Goal: Check status: Check status

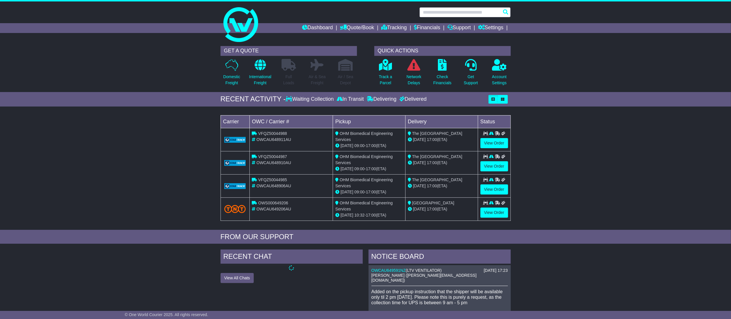
click at [437, 16] on input "text" at bounding box center [465, 12] width 91 height 10
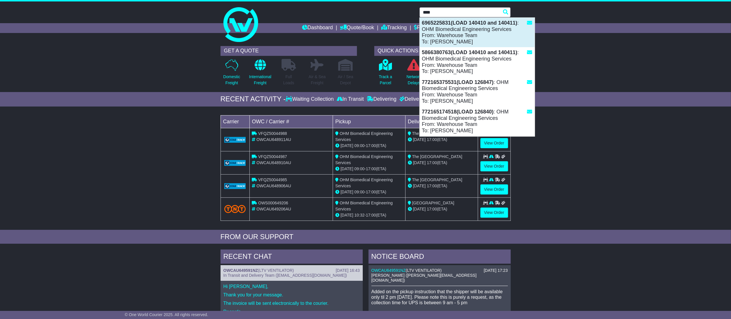
click at [490, 33] on div "6965225831(LOAD 140410 and 140411) : OHM Biomedical Engineering Services From: …" at bounding box center [477, 32] width 115 height 29
type input "**********"
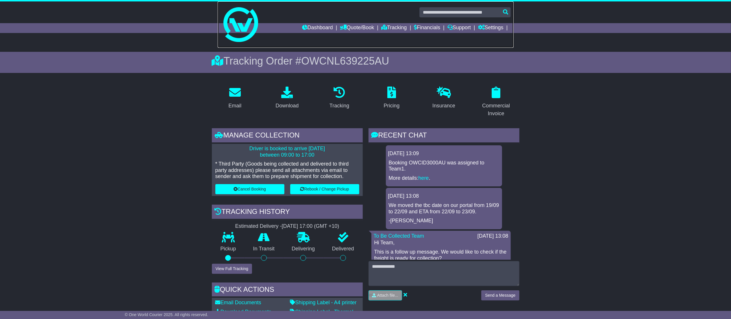
click at [466, 4] on link at bounding box center [366, 24] width 296 height 46
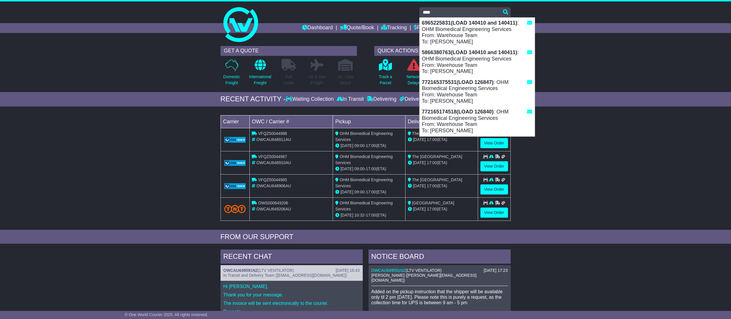
click at [505, 68] on div "5866380763(LOAD 140410 and 140411) : OHM Biomedical Engineering Services From: …" at bounding box center [477, 61] width 115 height 29
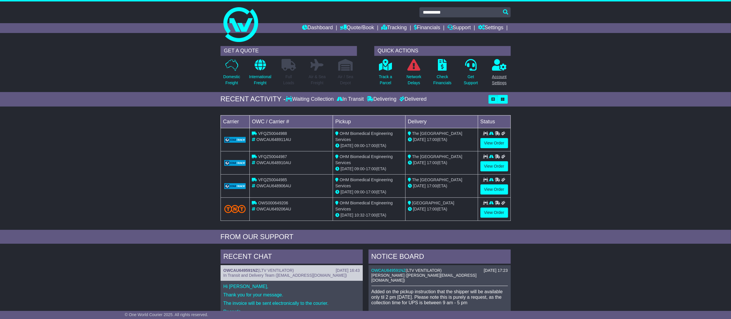
type input "**********"
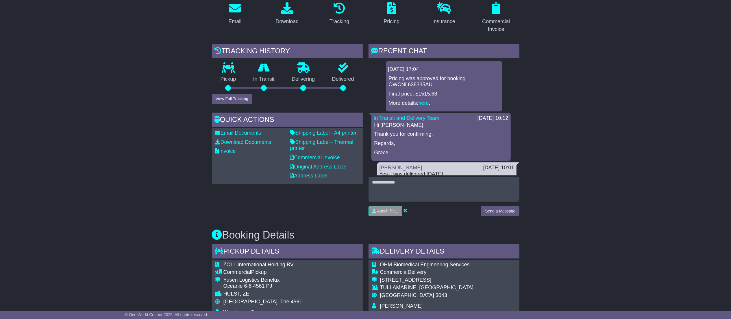
scroll to position [99, 0]
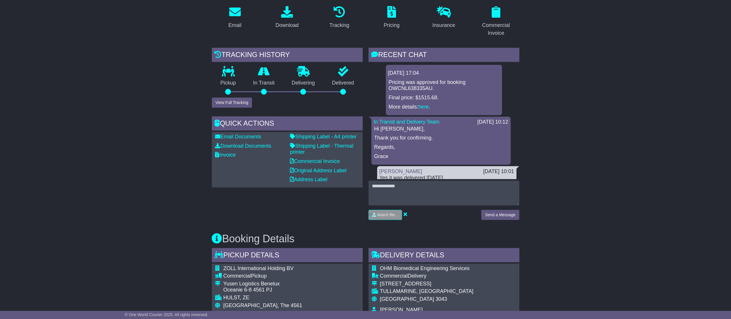
drag, startPoint x: 740, startPoint y: 287, endPoint x: 739, endPoint y: 118, distance: 168.6
click at [731, 118] on html "admin@ohmbiomedical.com.au Logout Abhishek Prasai admin@ohmbiomedical.com.au +6…" at bounding box center [365, 60] width 731 height 319
click at [249, 104] on button "View Full Tracking" at bounding box center [232, 102] width 40 height 10
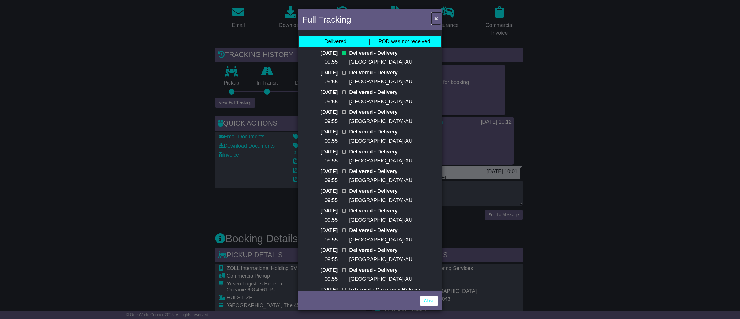
click at [436, 17] on span "×" at bounding box center [436, 18] width 3 height 7
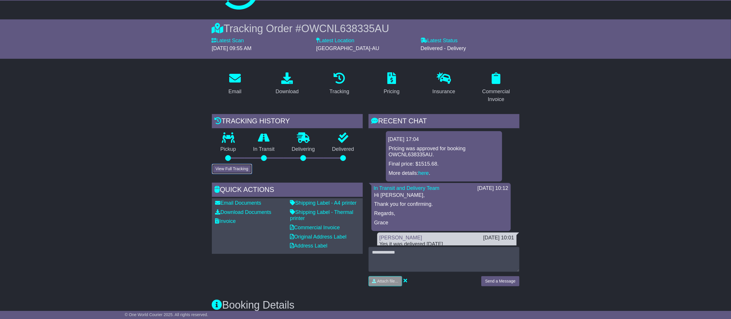
scroll to position [0, 0]
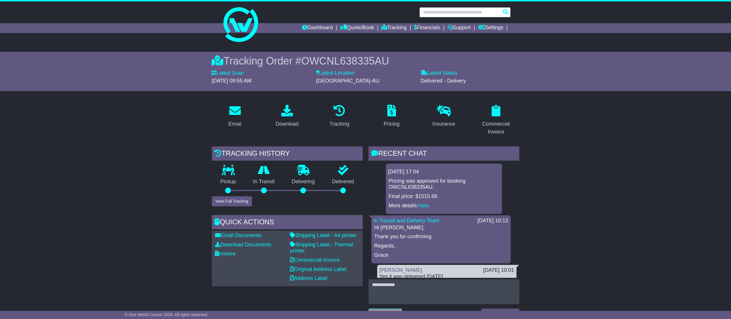
click at [471, 14] on input "text" at bounding box center [465, 12] width 91 height 10
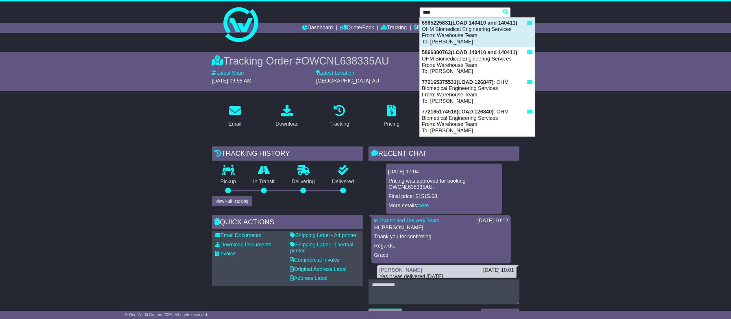
click at [468, 23] on strong "6965225831(LOAD 140410 and 140411)" at bounding box center [469, 23] width 95 height 6
type input "**********"
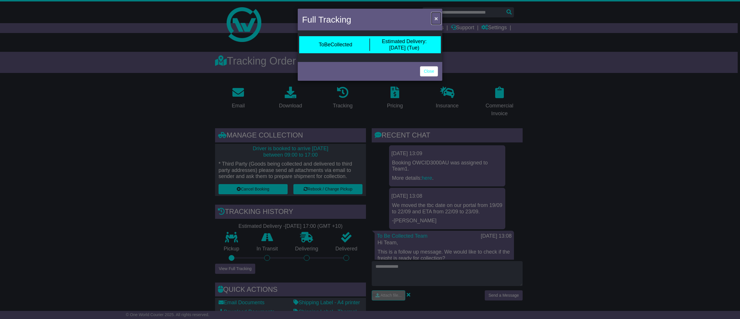
click at [436, 17] on span "×" at bounding box center [436, 18] width 3 height 7
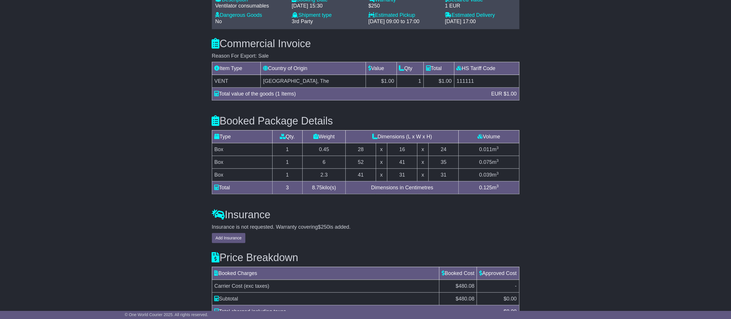
scroll to position [463, 0]
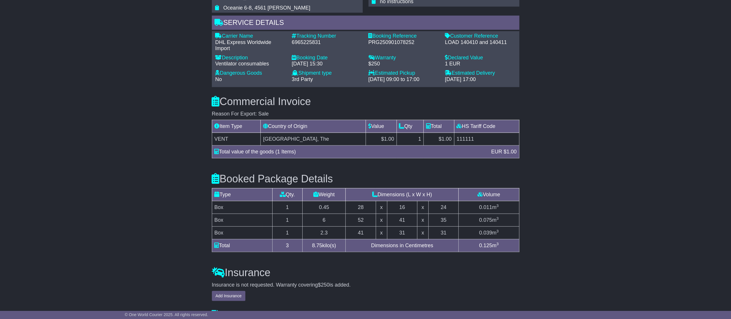
click at [531, 288] on div "Email Download Tracking Pricing Insurance" at bounding box center [365, 8] width 731 height 779
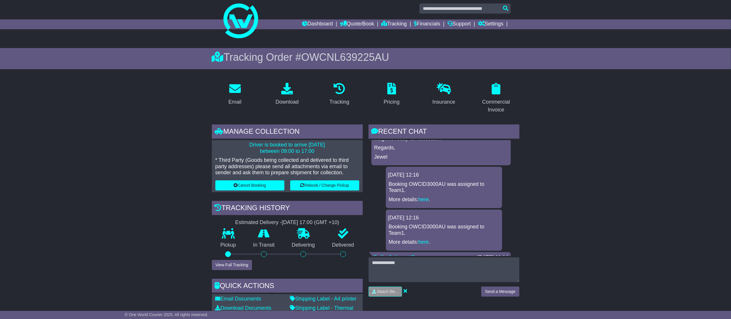
scroll to position [58, 0]
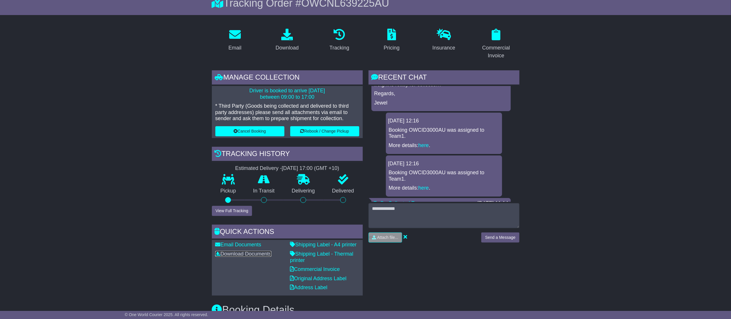
click at [256, 252] on link "Download Documents" at bounding box center [243, 254] width 56 height 6
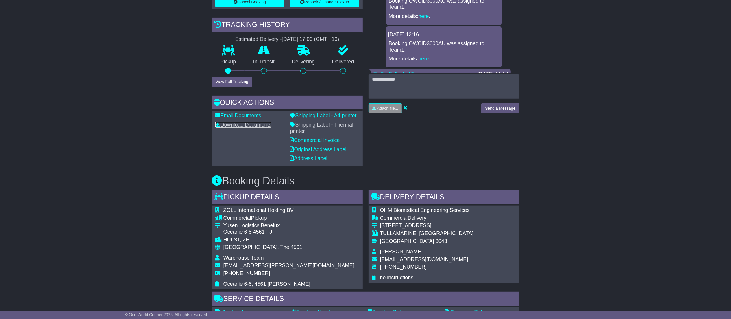
scroll to position [116, 0]
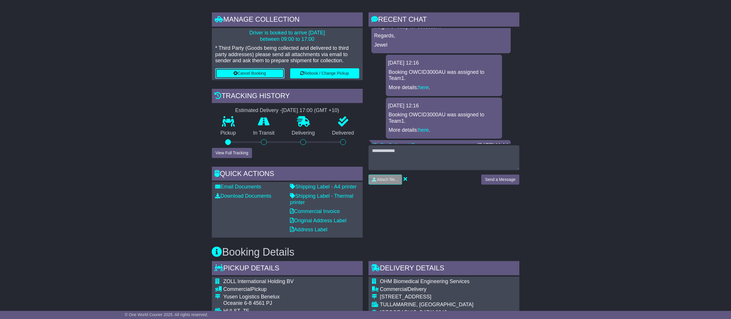
click at [252, 74] on button "Cancel Booking" at bounding box center [249, 73] width 69 height 10
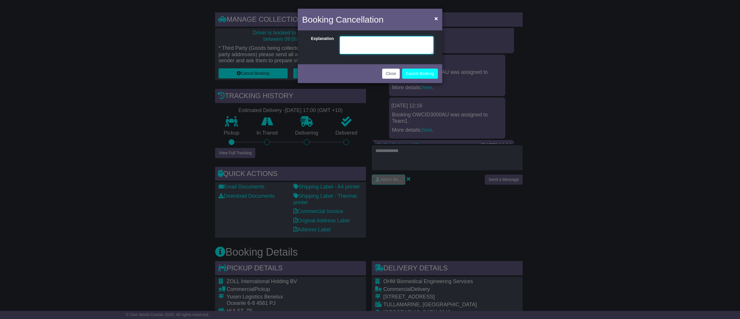
click at [380, 47] on textarea at bounding box center [387, 45] width 94 height 18
click at [350, 40] on textarea "**********" at bounding box center [387, 45] width 94 height 18
type textarea "**********"
click at [408, 77] on button "Cancel Booking" at bounding box center [420, 74] width 36 height 10
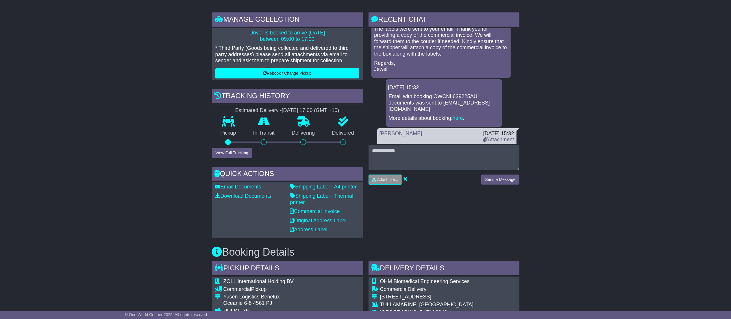
scroll to position [2392, 0]
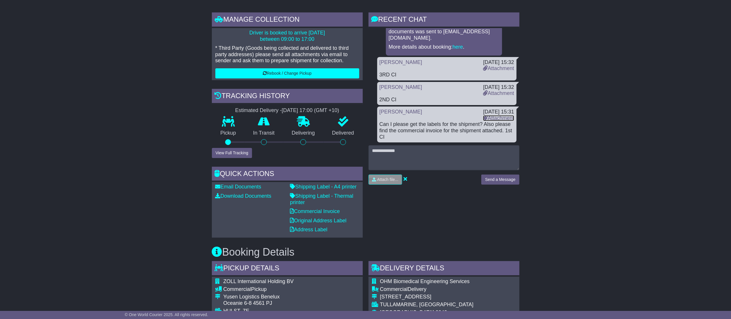
click at [503, 116] on link "Attachment" at bounding box center [498, 118] width 31 height 6
click at [505, 93] on link "Attachment" at bounding box center [498, 93] width 31 height 6
click at [496, 66] on link "Attachment" at bounding box center [498, 68] width 31 height 6
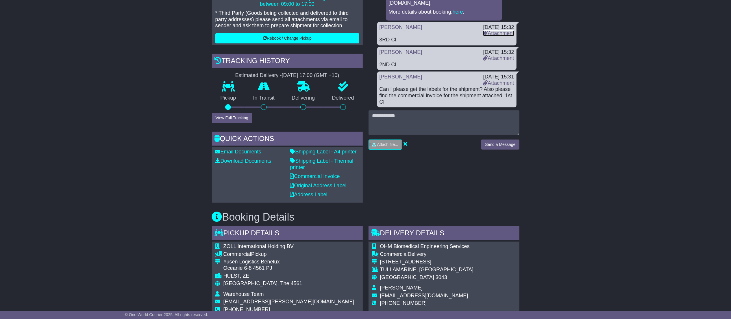
scroll to position [0, 0]
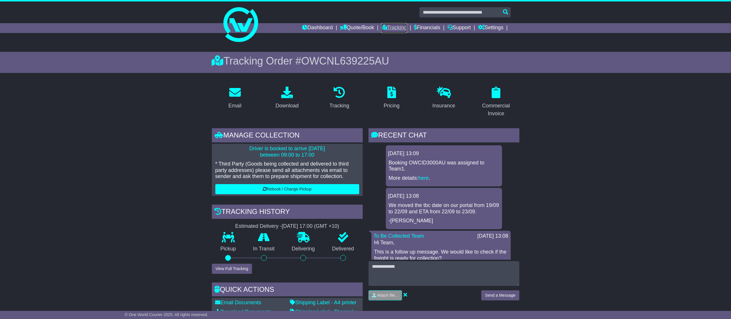
click at [394, 27] on link "Tracking" at bounding box center [393, 28] width 25 height 10
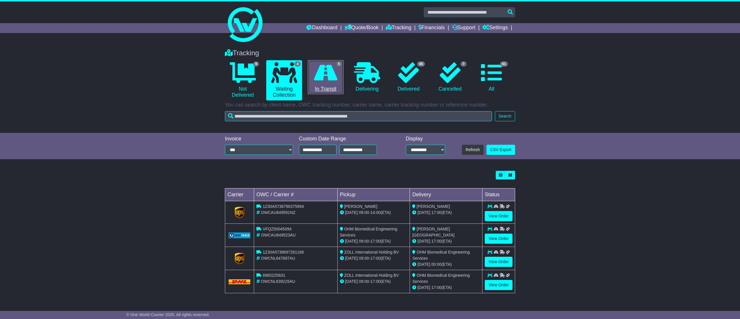
click at [340, 75] on link "5 In Transit" at bounding box center [326, 77] width 36 height 34
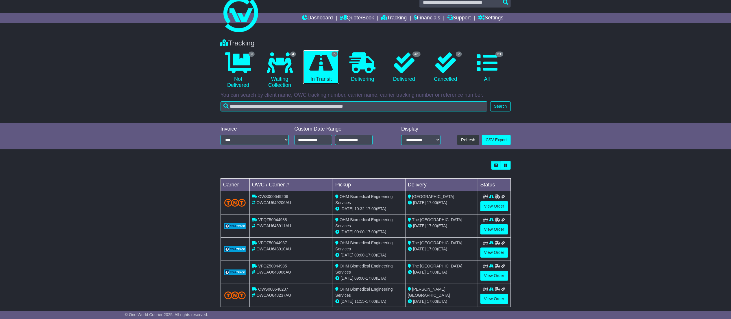
scroll to position [19, 0]
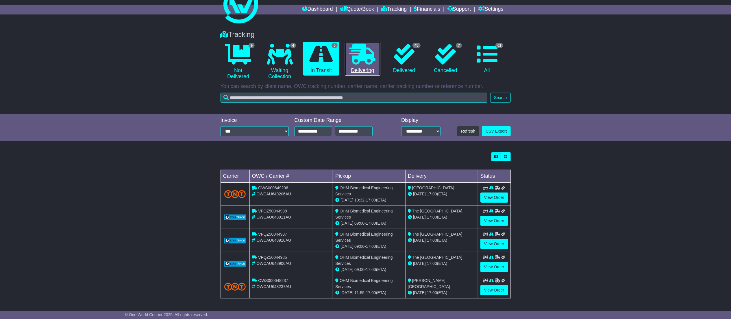
click at [362, 62] on icon at bounding box center [363, 54] width 26 height 21
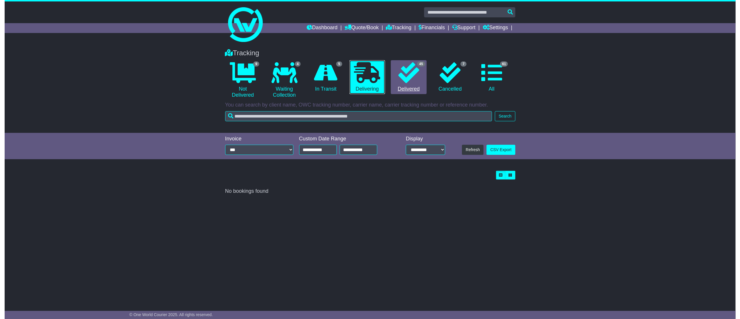
scroll to position [0, 0]
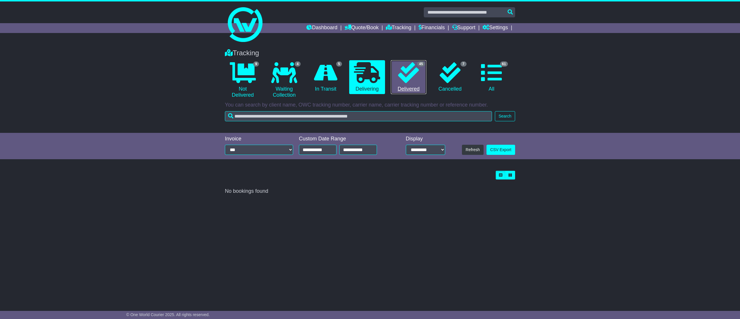
click at [414, 74] on icon at bounding box center [408, 72] width 21 height 21
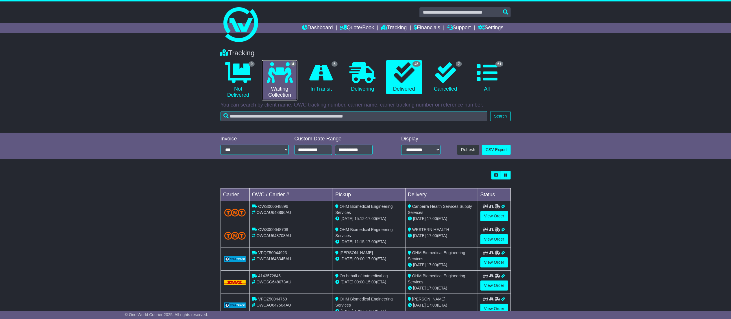
click at [283, 86] on link "4 Waiting Collection" at bounding box center [280, 80] width 36 height 40
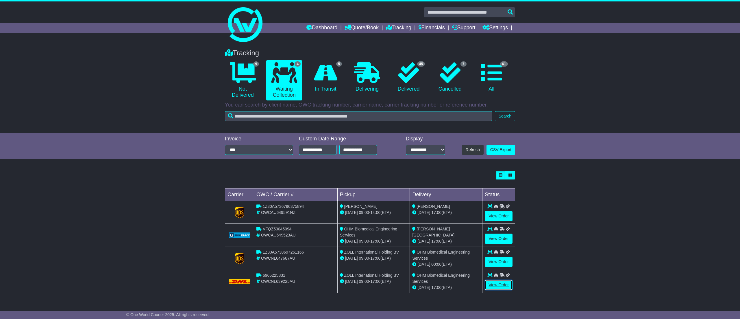
click at [501, 287] on link "View Order" at bounding box center [499, 285] width 28 height 10
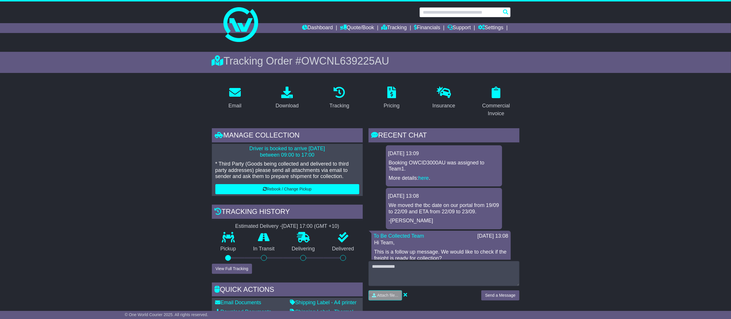
click at [438, 9] on input "text" at bounding box center [465, 12] width 91 height 10
paste input "**********"
type input "**********"
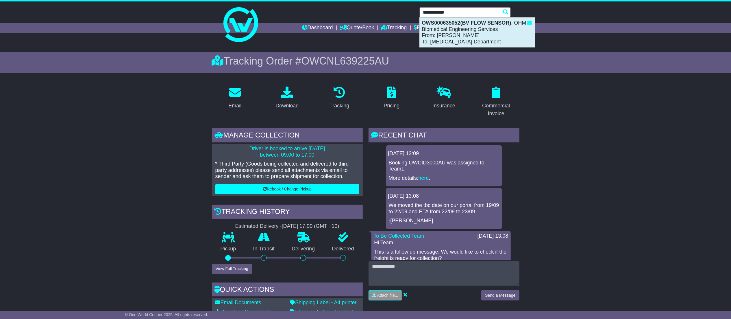
click at [446, 29] on div "OWS000635052(BV FLOW SENSOR) : OHM Biomedical Engineering Services From: Abhish…" at bounding box center [477, 32] width 115 height 29
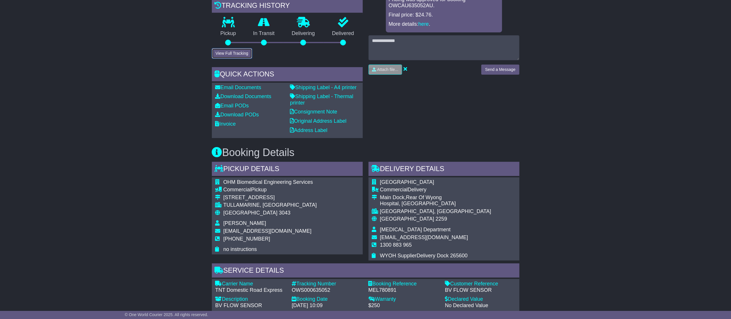
click at [230, 58] on button "View Full Tracking" at bounding box center [232, 53] width 40 height 10
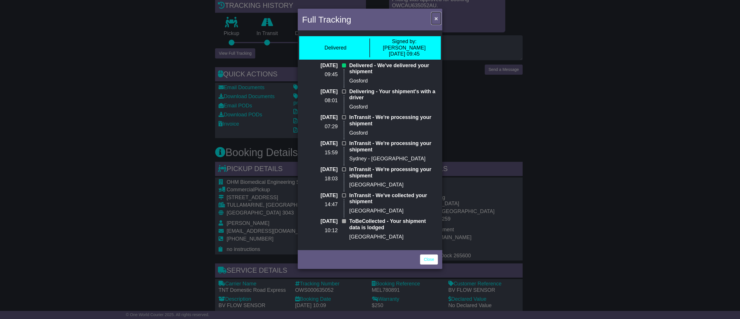
click at [438, 15] on span "×" at bounding box center [436, 18] width 3 height 7
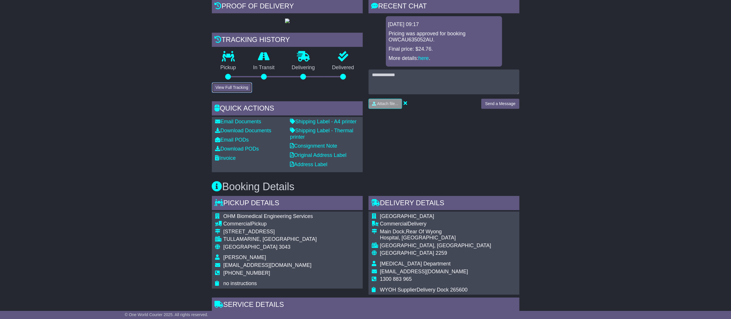
scroll to position [116, 0]
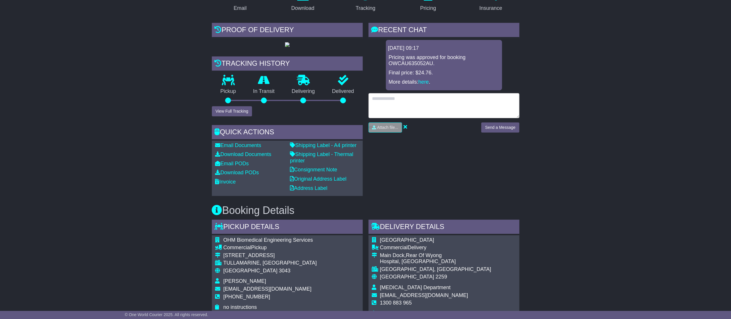
click at [417, 103] on textarea at bounding box center [444, 105] width 151 height 25
type textarea "**********"
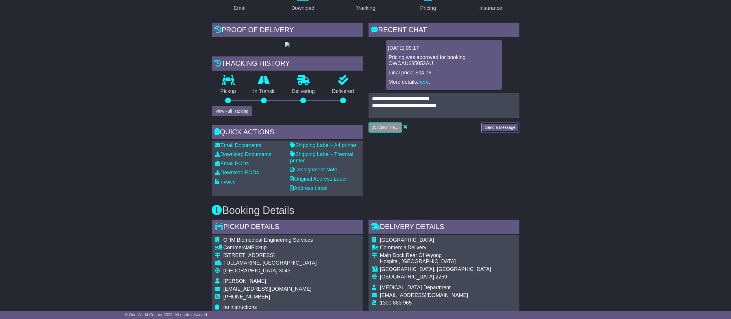
click at [507, 129] on button "Send a Message" at bounding box center [500, 127] width 38 height 10
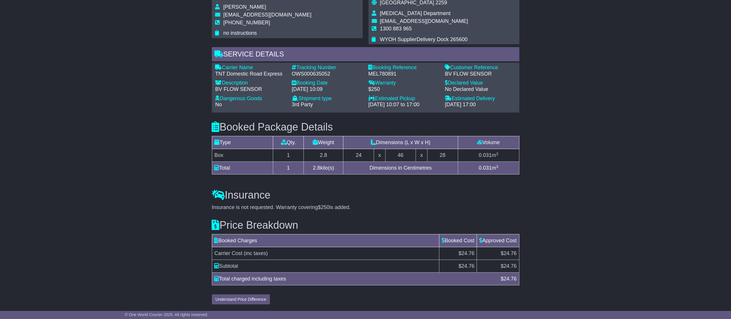
scroll to position [66, 0]
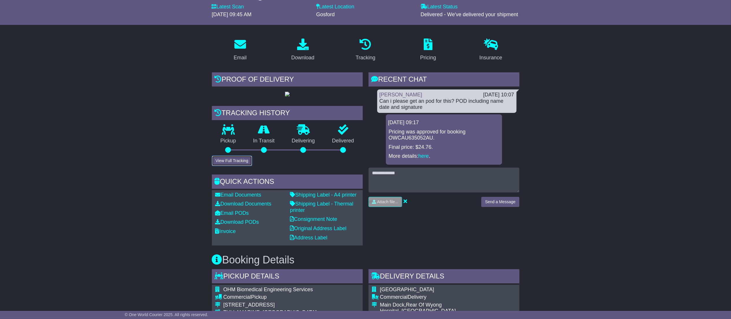
click at [229, 166] on button "View Full Tracking" at bounding box center [232, 161] width 40 height 10
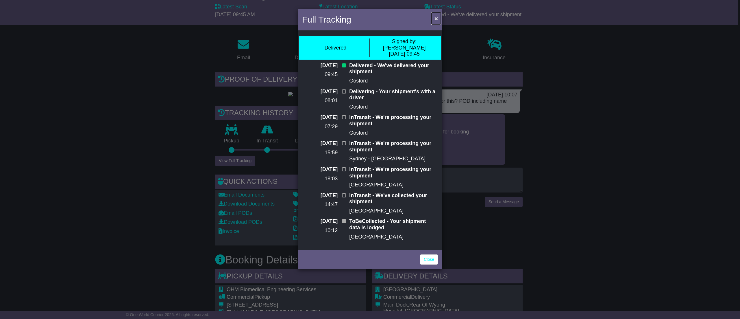
click at [436, 22] on button "×" at bounding box center [436, 18] width 9 height 12
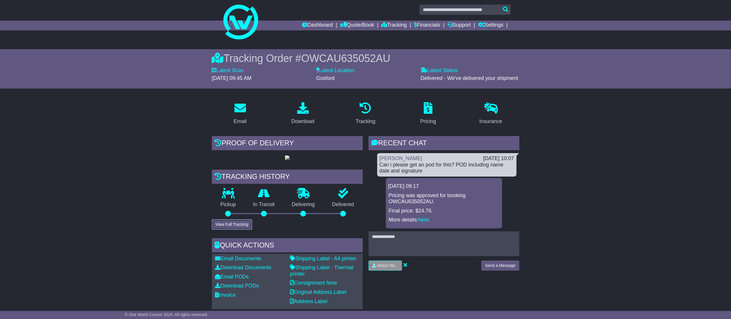
scroll to position [0, 0]
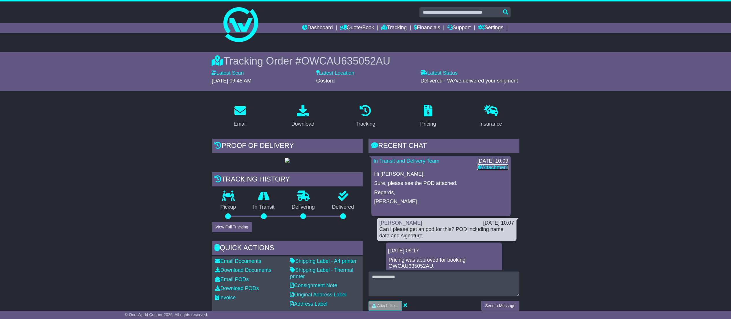
click at [497, 169] on link "Attachment" at bounding box center [492, 167] width 31 height 6
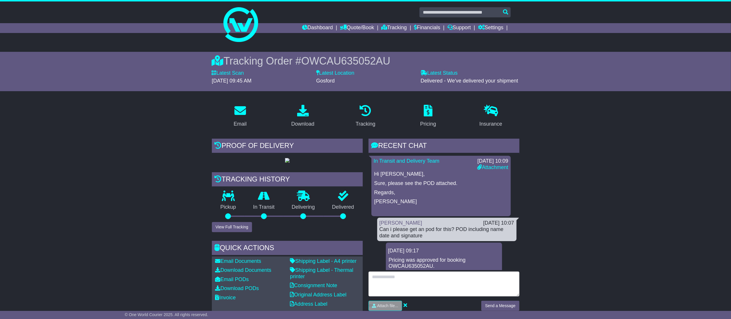
click at [390, 281] on textarea at bounding box center [444, 283] width 151 height 25
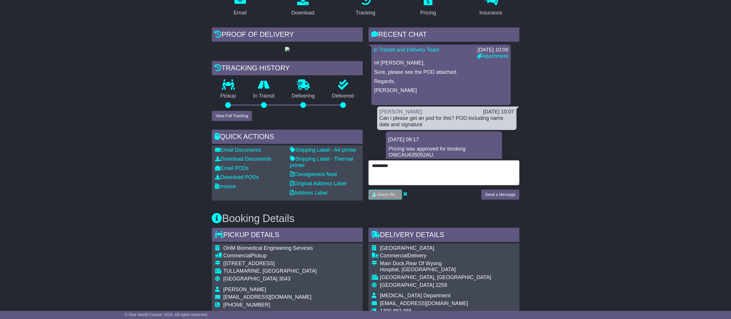
scroll to position [116, 0]
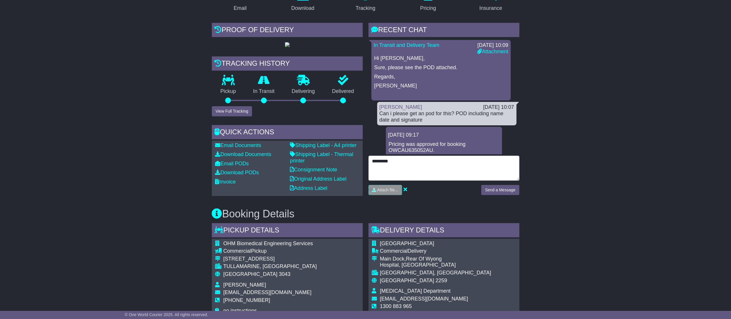
type textarea "*********"
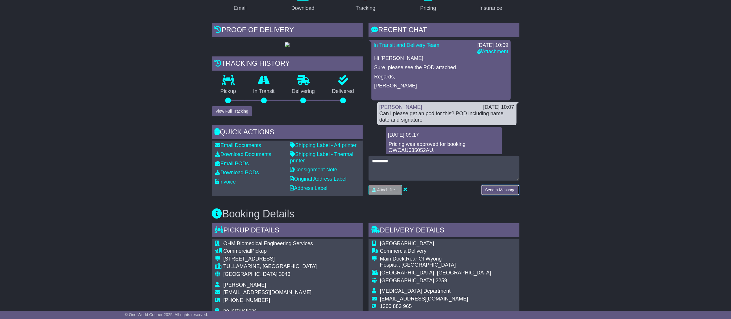
click at [506, 192] on button "Send a Message" at bounding box center [500, 190] width 38 height 10
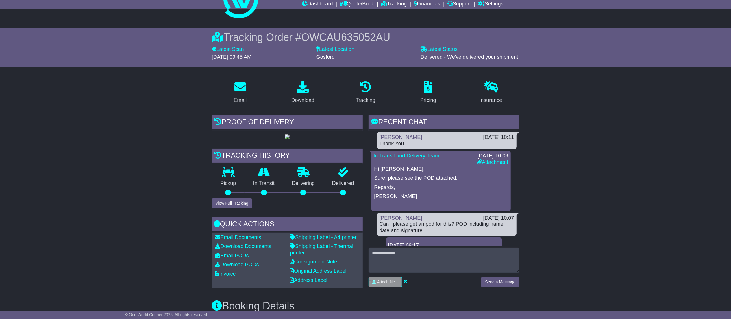
scroll to position [0, 0]
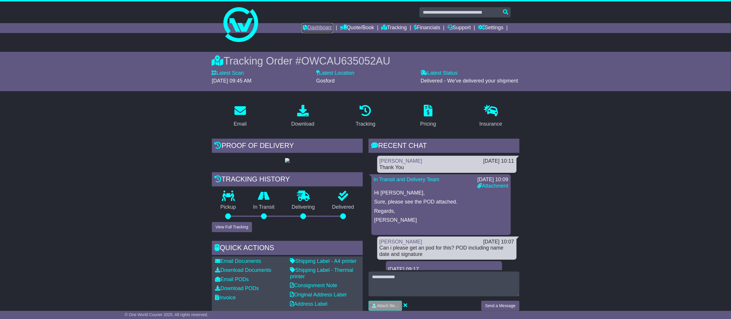
click at [320, 24] on link "Dashboard" at bounding box center [317, 28] width 31 height 10
